Goal: Task Accomplishment & Management: Use online tool/utility

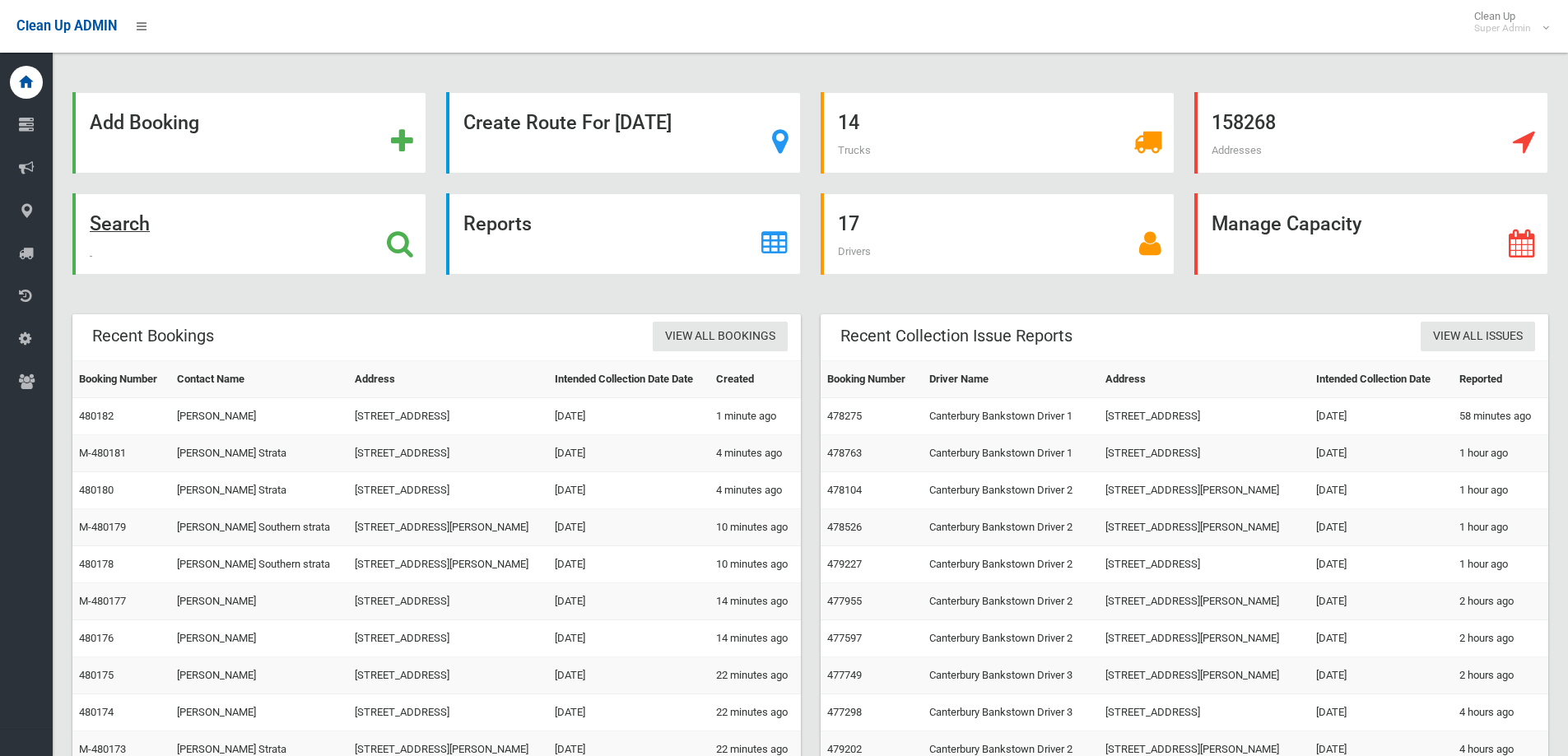
click at [396, 234] on icon at bounding box center [400, 243] width 26 height 28
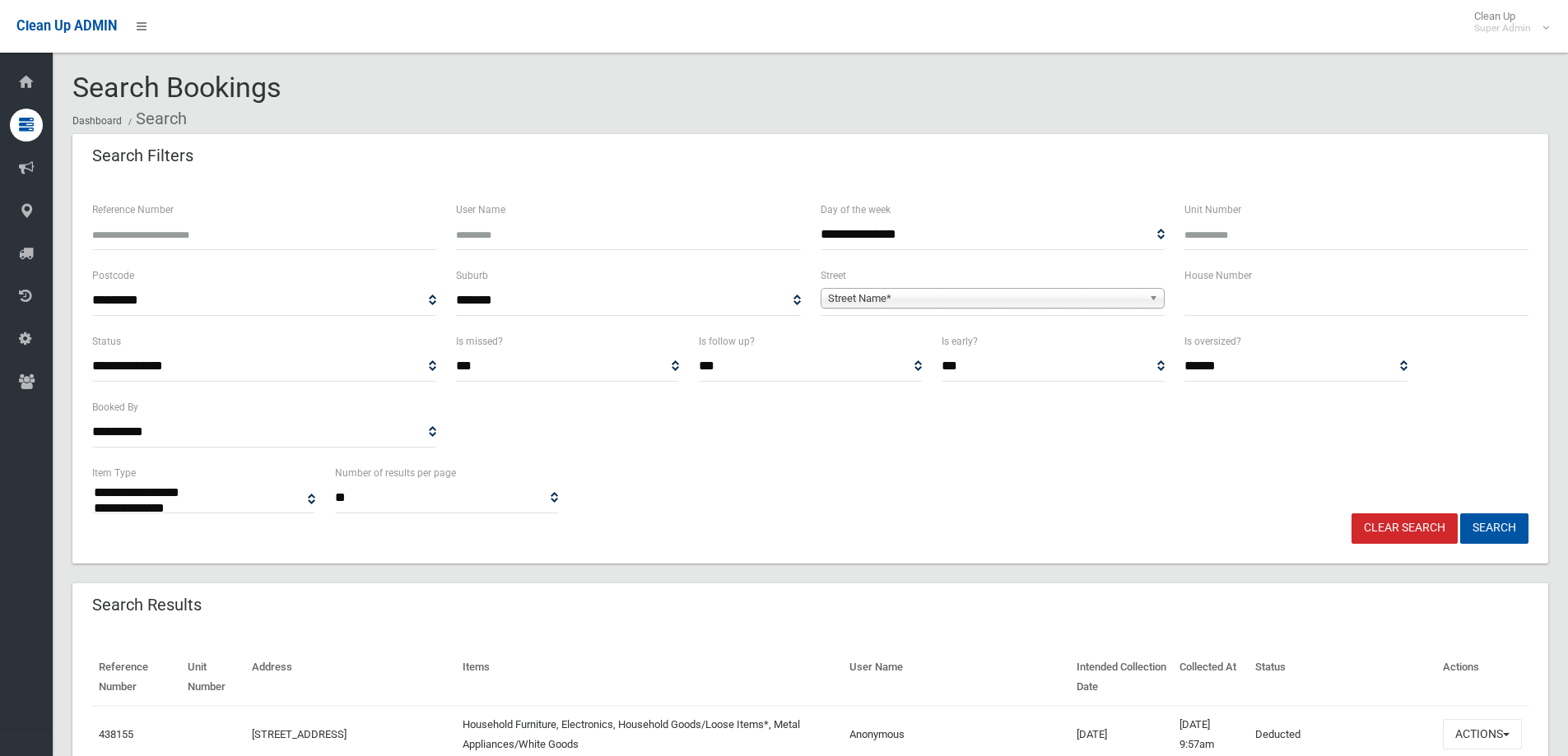
select select
click at [1234, 301] on input "text" at bounding box center [1356, 300] width 344 height 30
type input "**"
click at [994, 290] on span "Street Name*" at bounding box center [985, 299] width 314 height 20
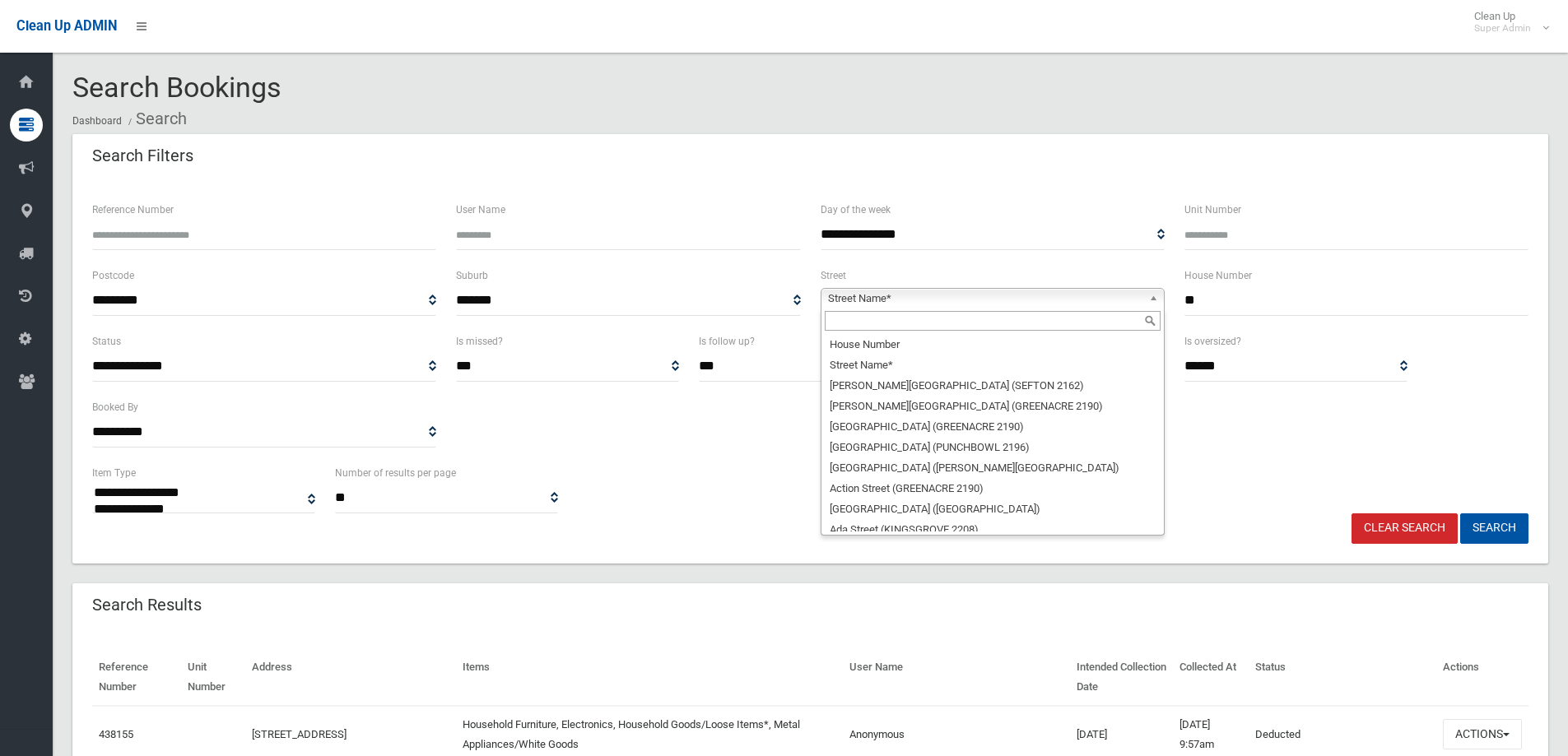
click at [943, 320] on input "text" at bounding box center [993, 320] width 336 height 20
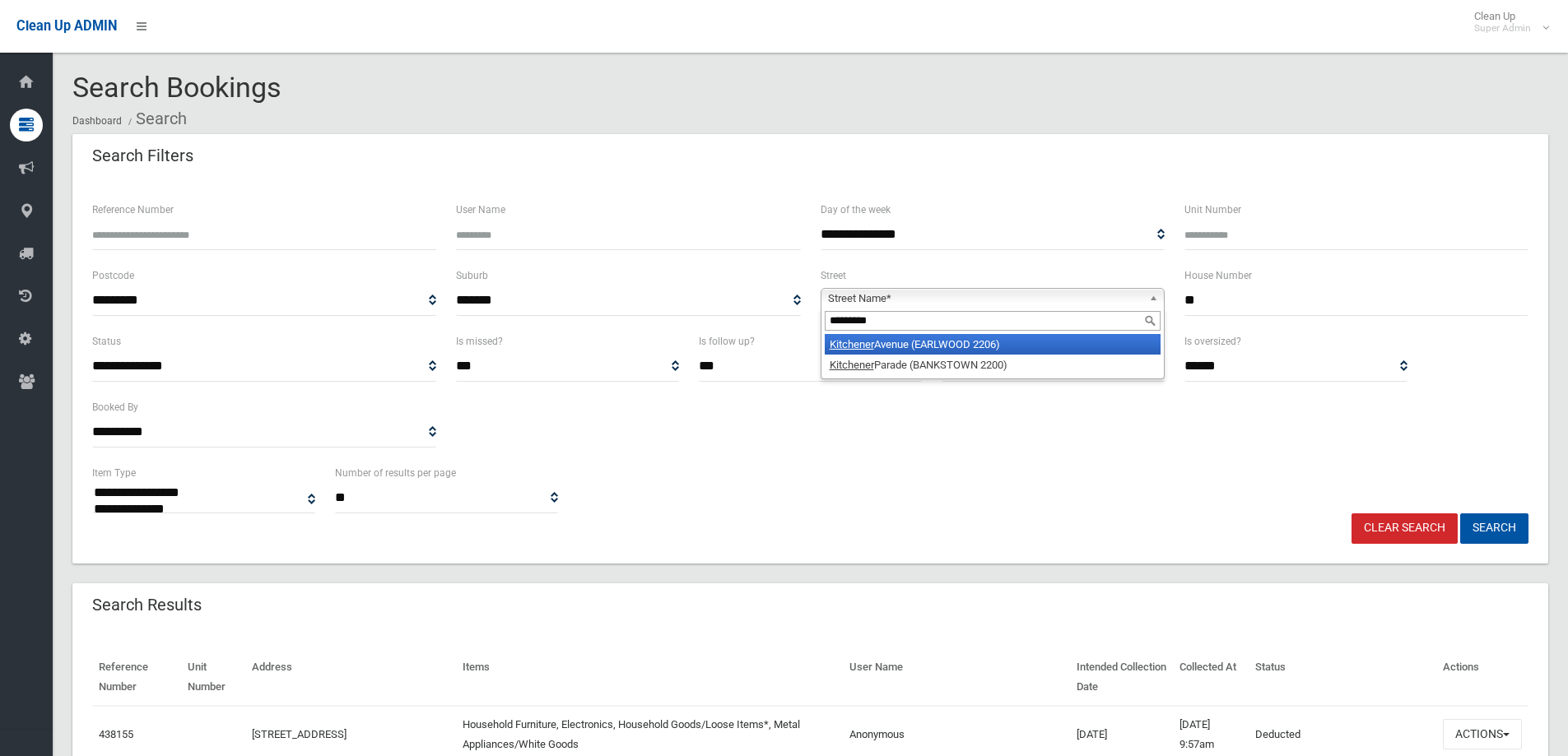
type input "*********"
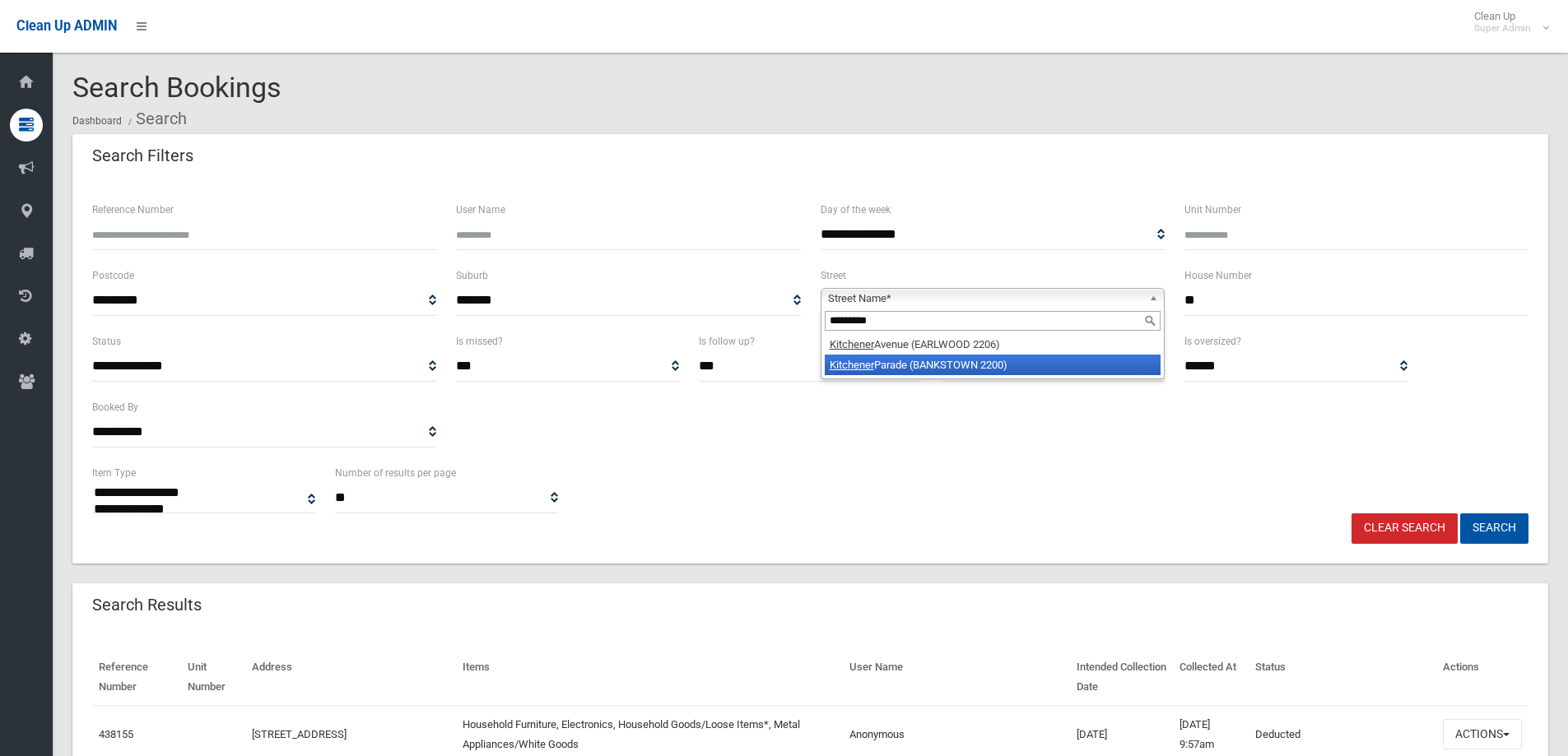
click at [967, 363] on li "Kitchener Parade (BANKSTOWN 2200)" at bounding box center [993, 365] width 336 height 21
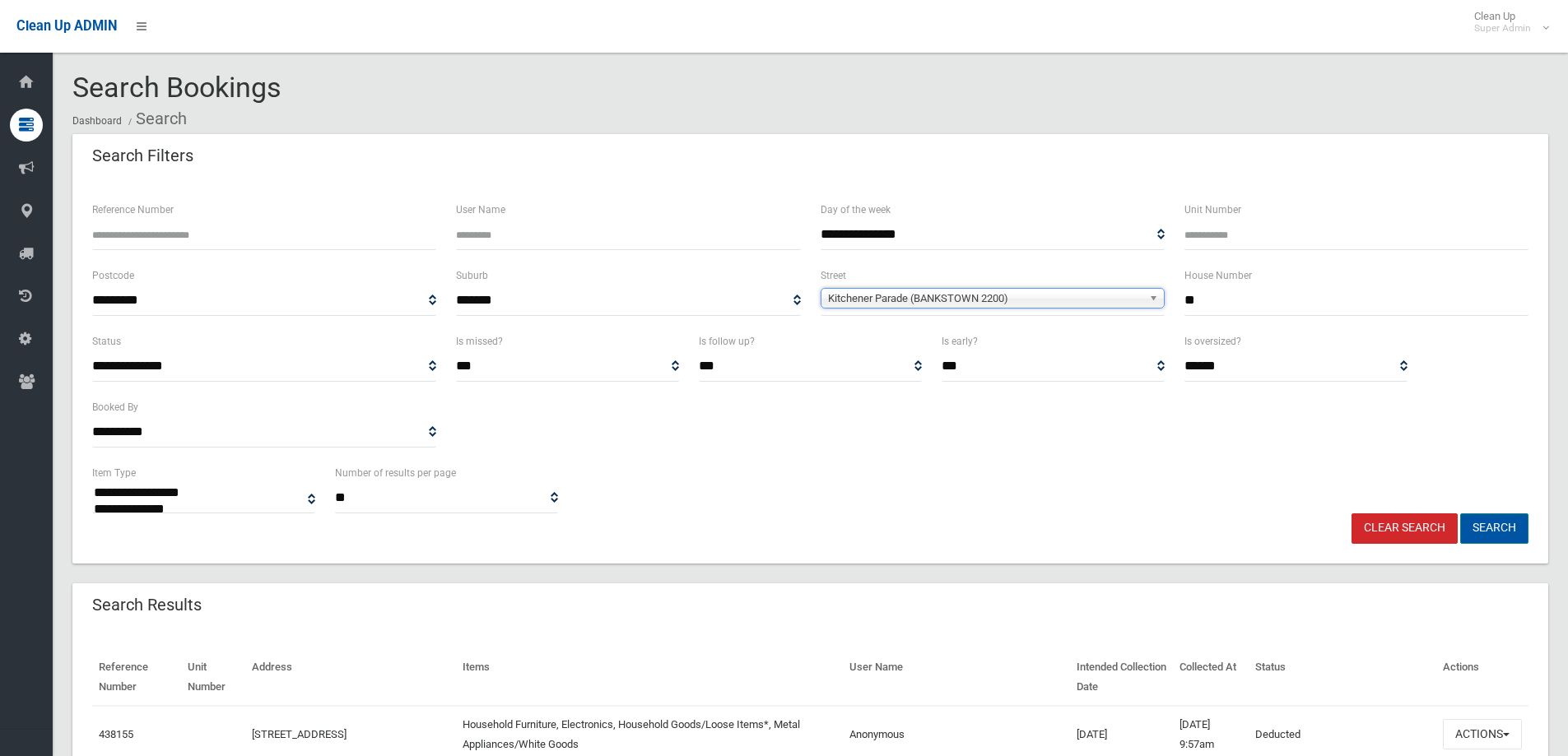
click at [1504, 525] on button "Search" at bounding box center [1494, 528] width 68 height 30
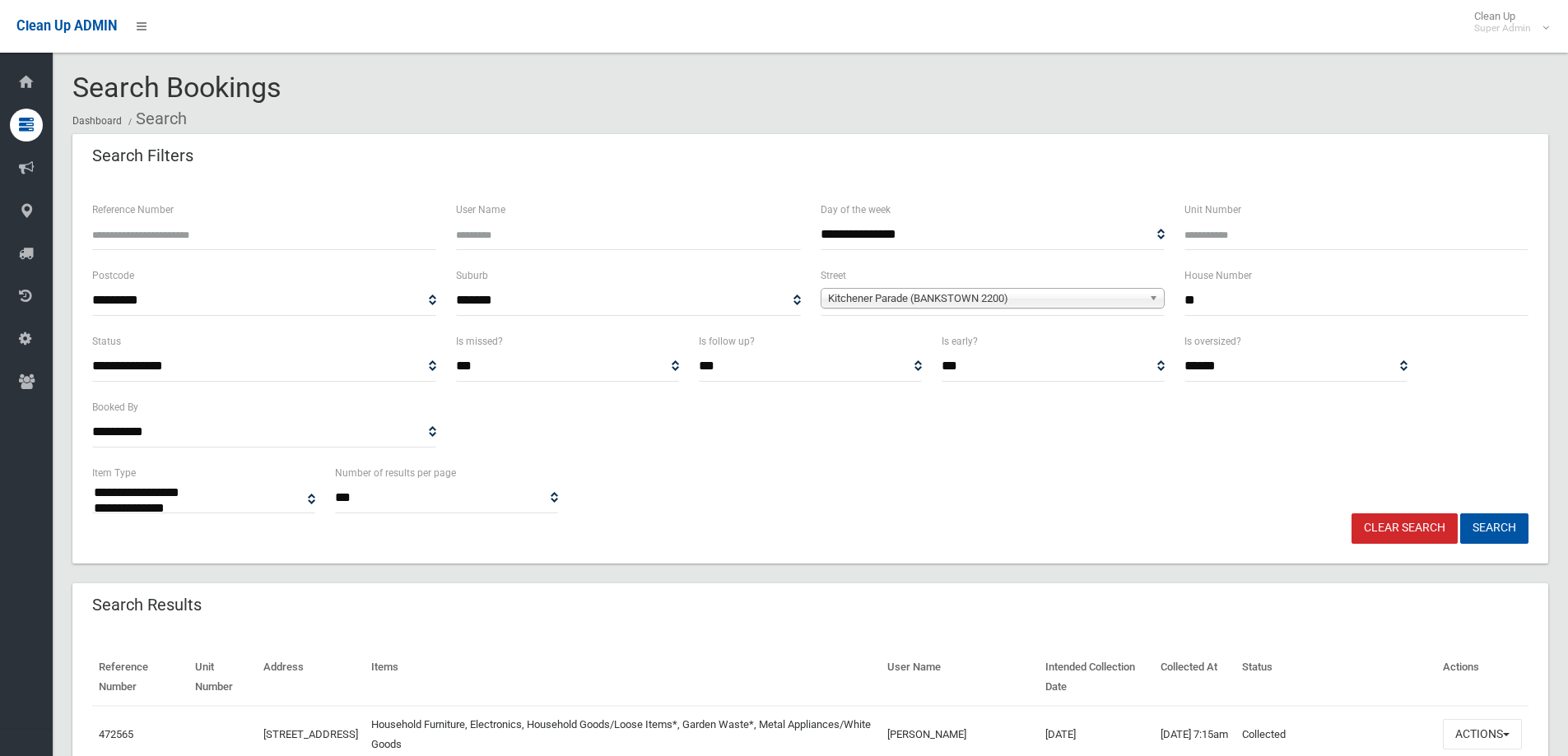
select select
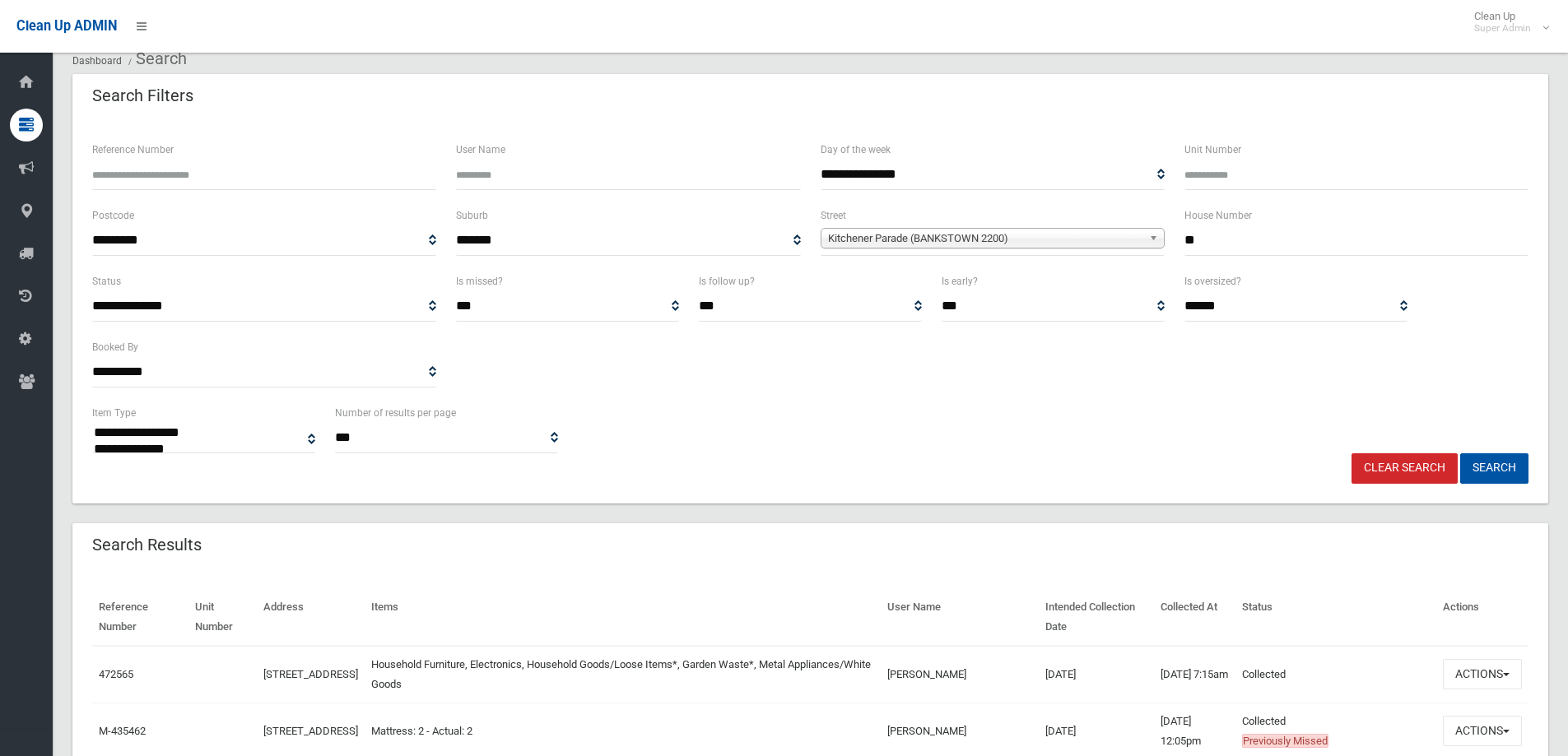
scroll to position [329, 0]
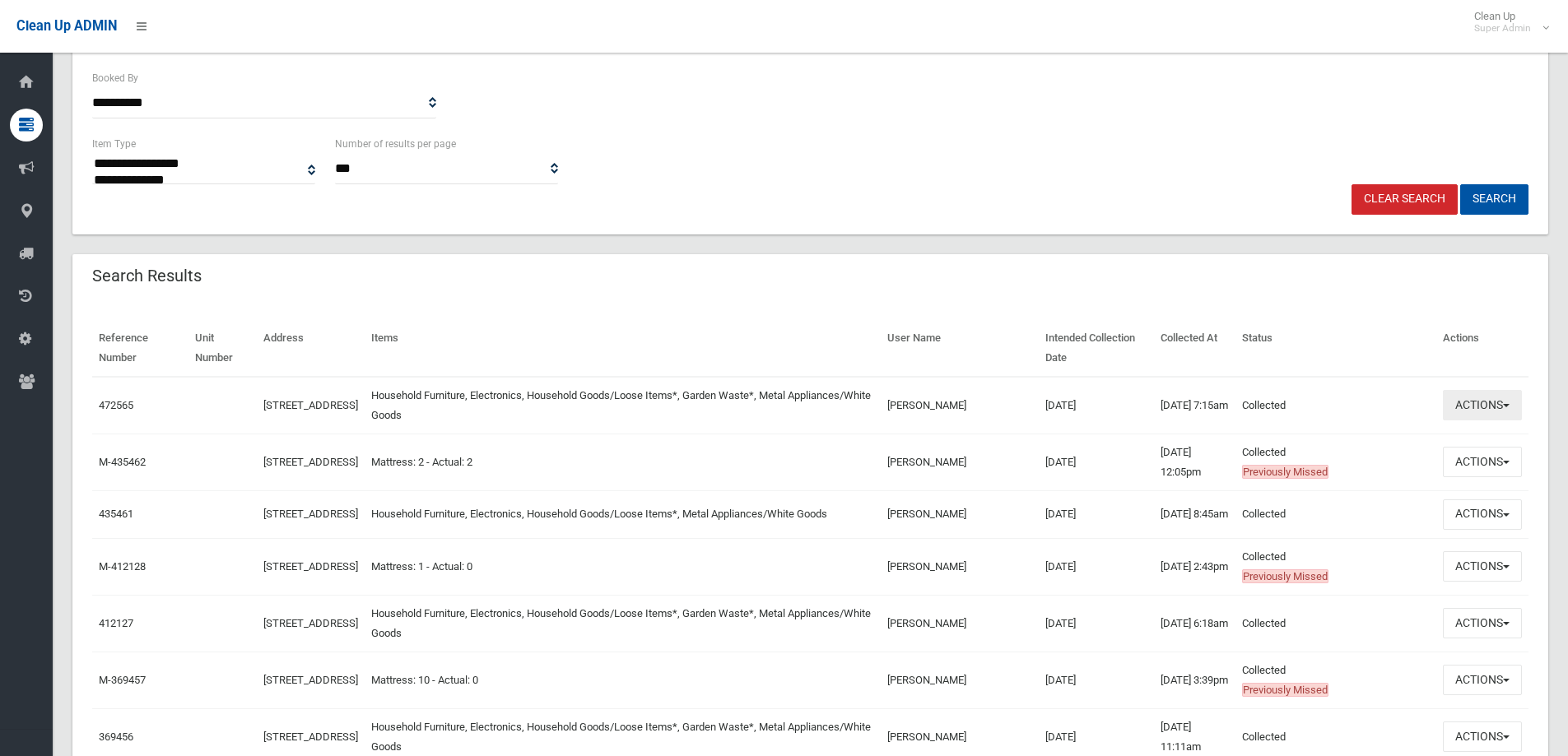
click at [1473, 408] on button "Actions" at bounding box center [1482, 404] width 79 height 30
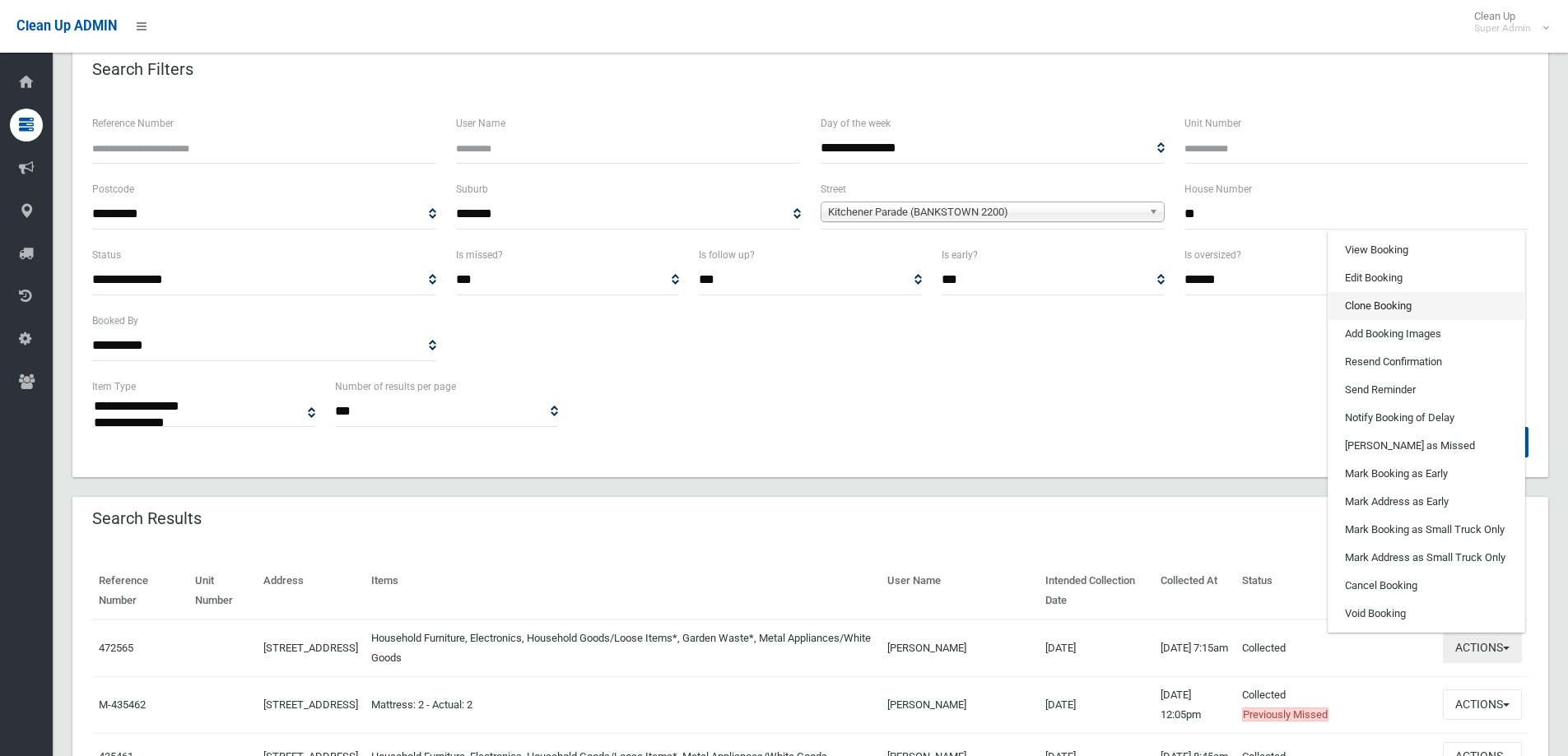
scroll to position [82, 0]
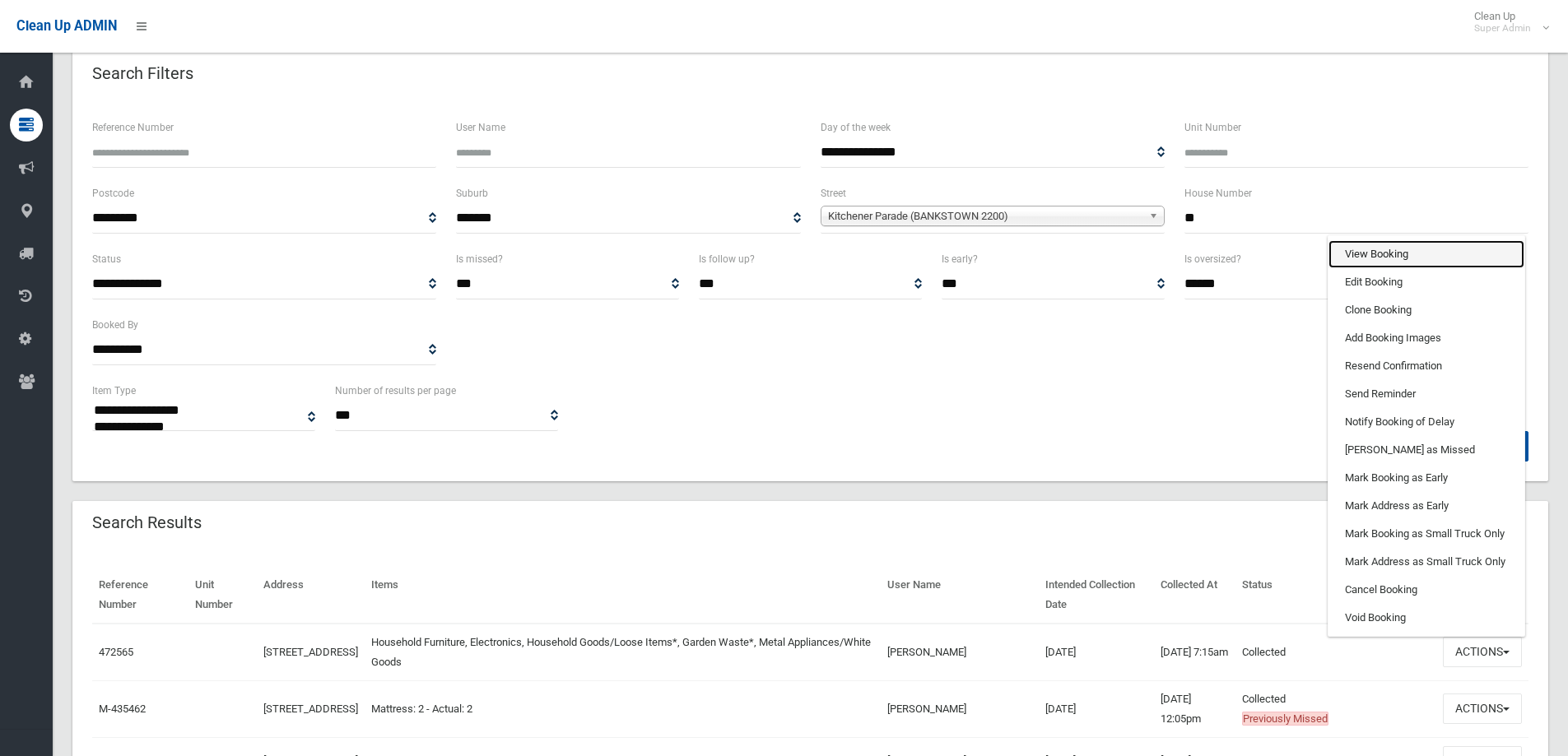
click at [1375, 256] on link "View Booking" at bounding box center [1427, 254] width 196 height 28
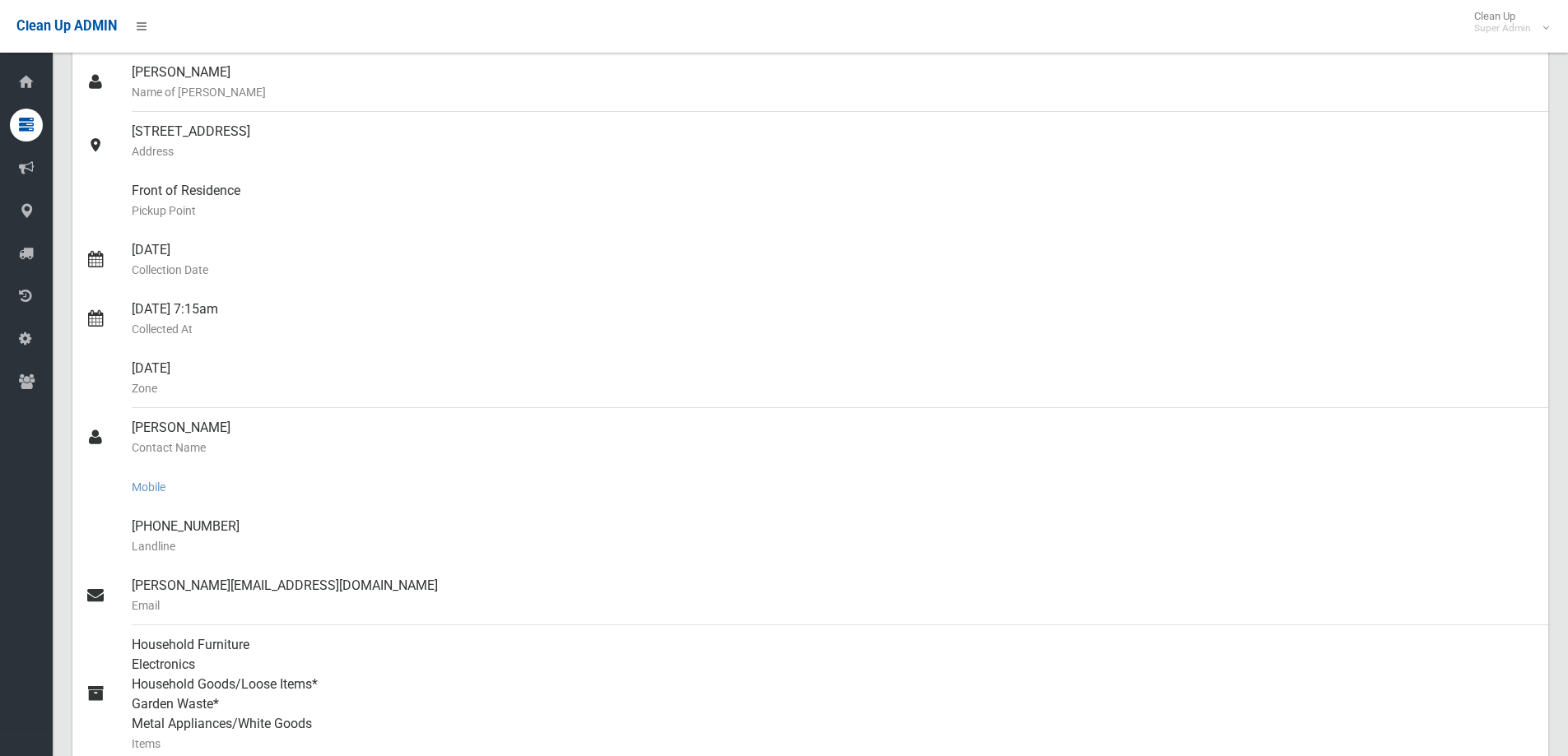
scroll to position [411, 0]
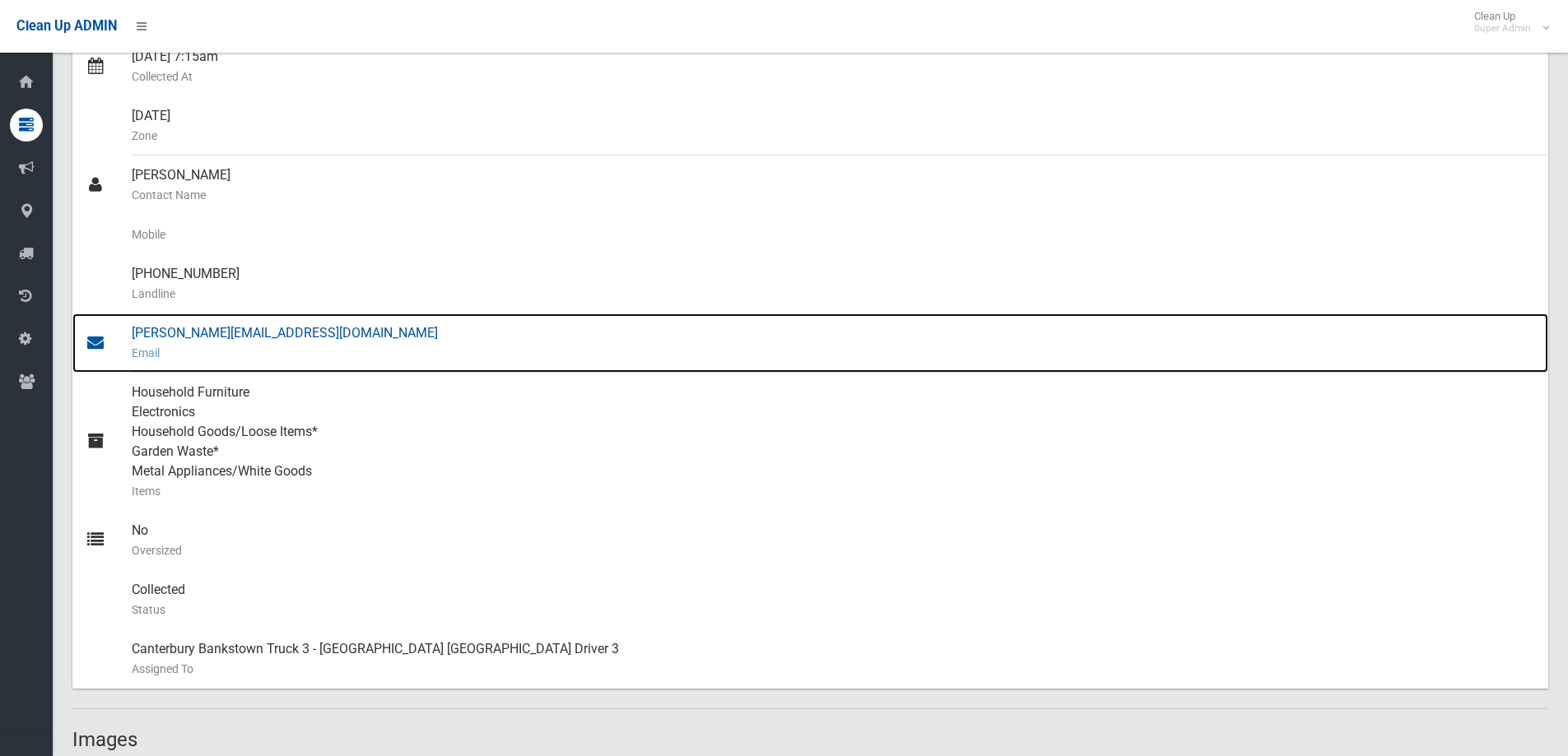
click at [208, 332] on div "anh@smurphy.com.au Email" at bounding box center [833, 343] width 1403 height 59
